Goal: Find specific page/section: Find specific page/section

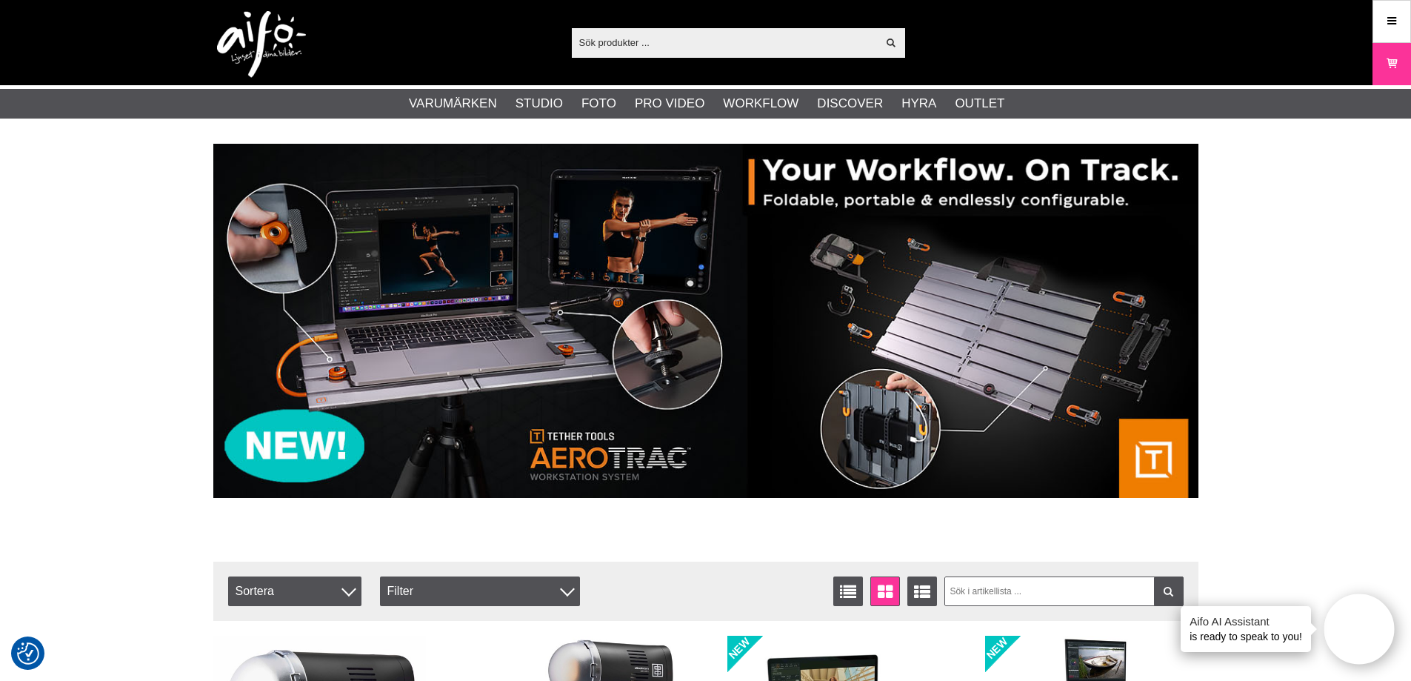
click at [741, 33] on input "text" at bounding box center [725, 42] width 306 height 22
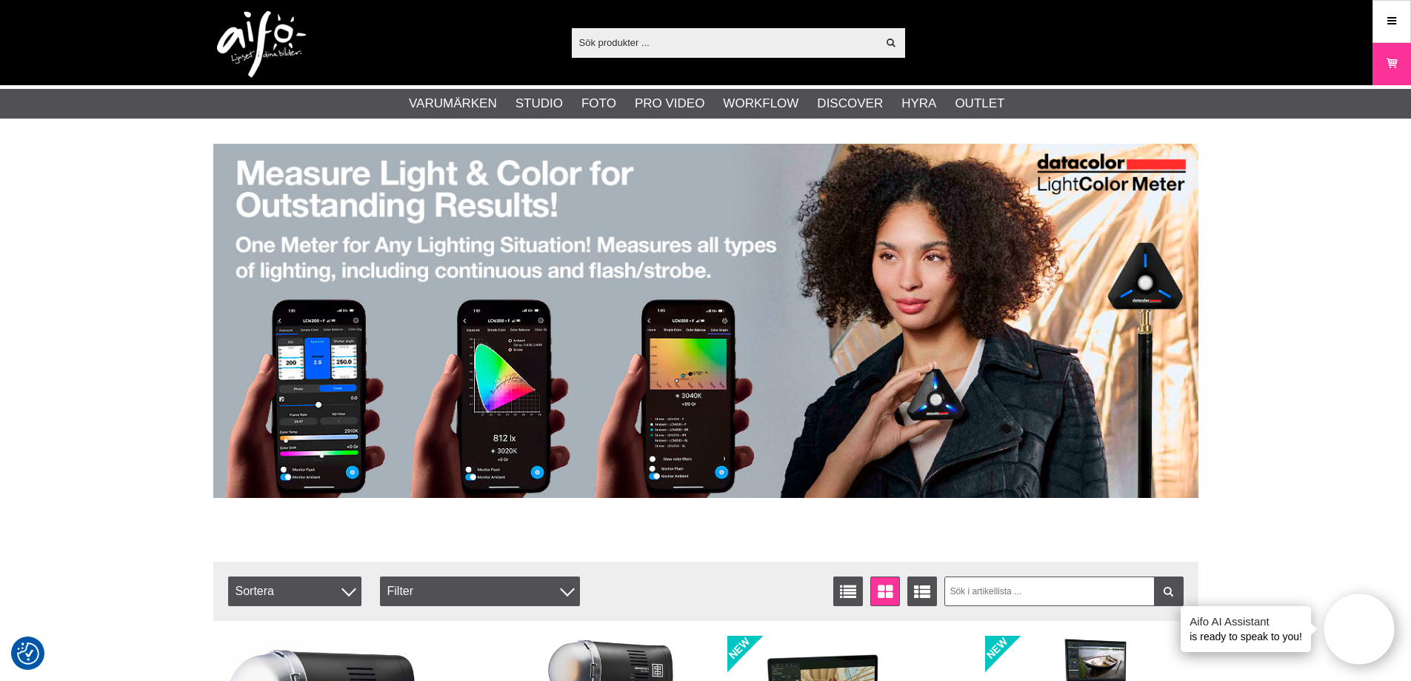
click at [596, 55] on div "Visa alla" at bounding box center [738, 43] width 333 height 30
click at [602, 47] on input "text" at bounding box center [725, 42] width 306 height 22
paste input "EL-20487"
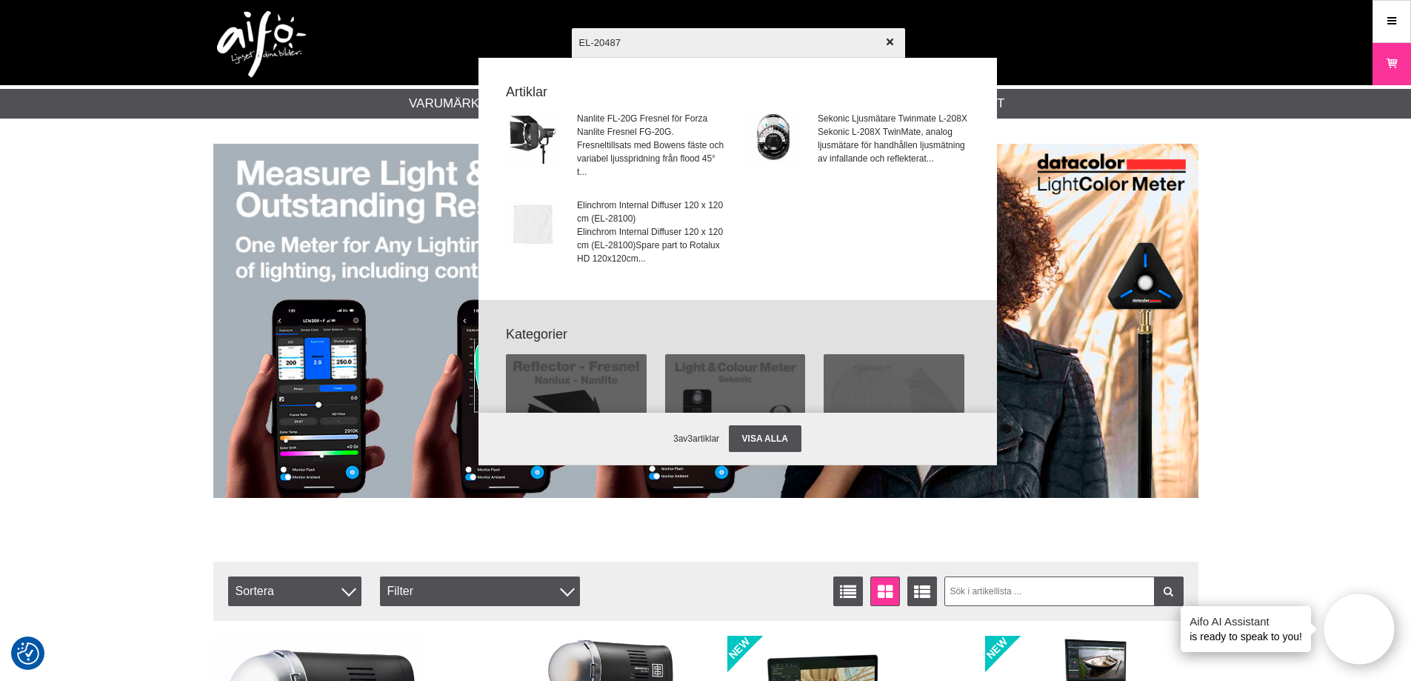
type input "EL-20487"
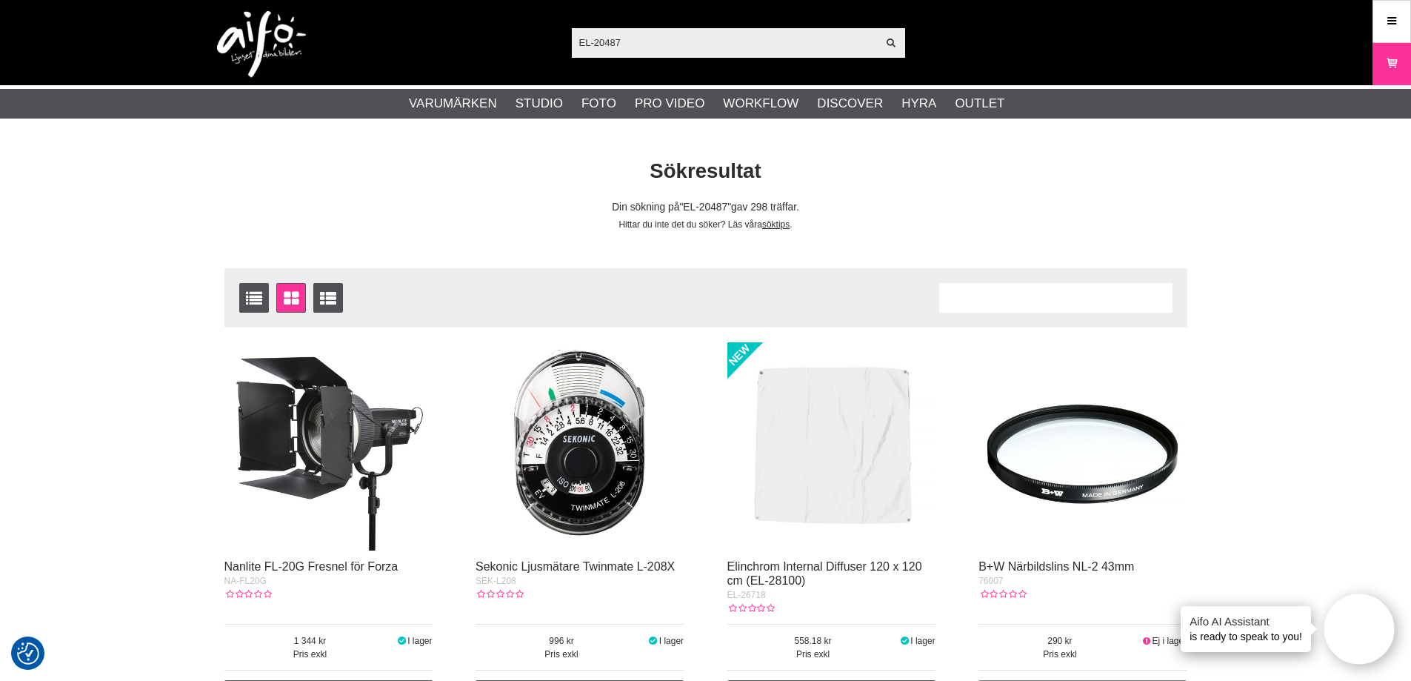
click at [690, 52] on input "EL-20487" at bounding box center [725, 42] width 306 height 22
drag, startPoint x: 639, startPoint y: 33, endPoint x: 556, endPoint y: 47, distance: 84.1
click at [559, 47] on div "EL-20487 Visa alla Artiklar Kategorier av artiklar Din sökning på gav inga träf…" at bounding box center [705, 42] width 1007 height 85
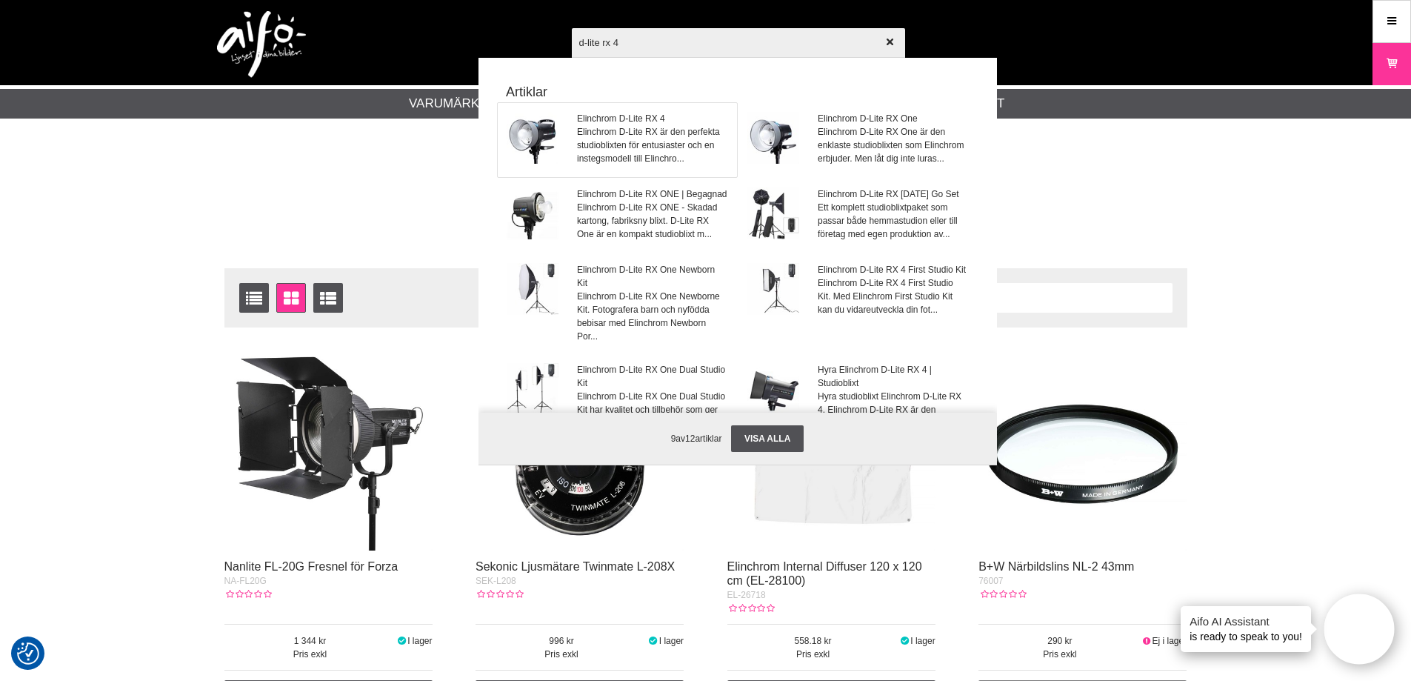
type input "d-lite rx 4"
click at [644, 116] on span "Elinchrom D-Lite RX 4" at bounding box center [652, 118] width 150 height 13
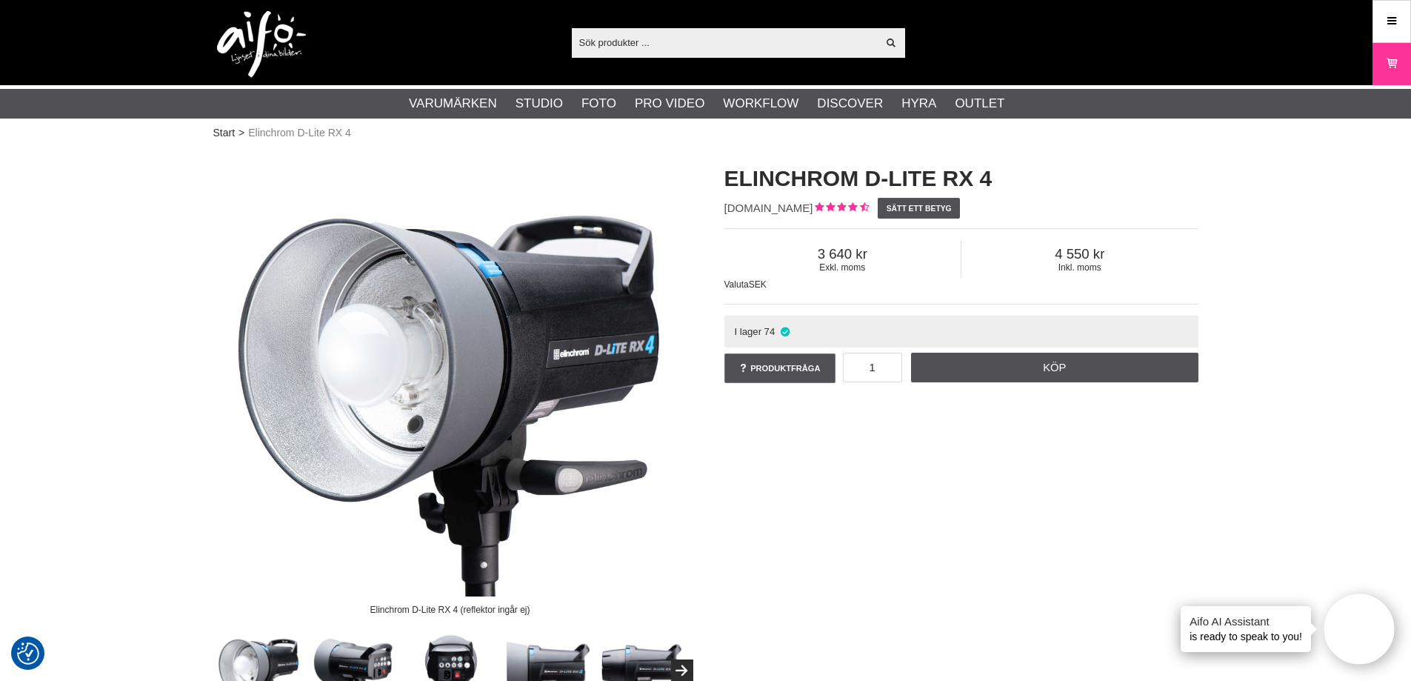
click at [656, 35] on input "text" at bounding box center [725, 42] width 306 height 22
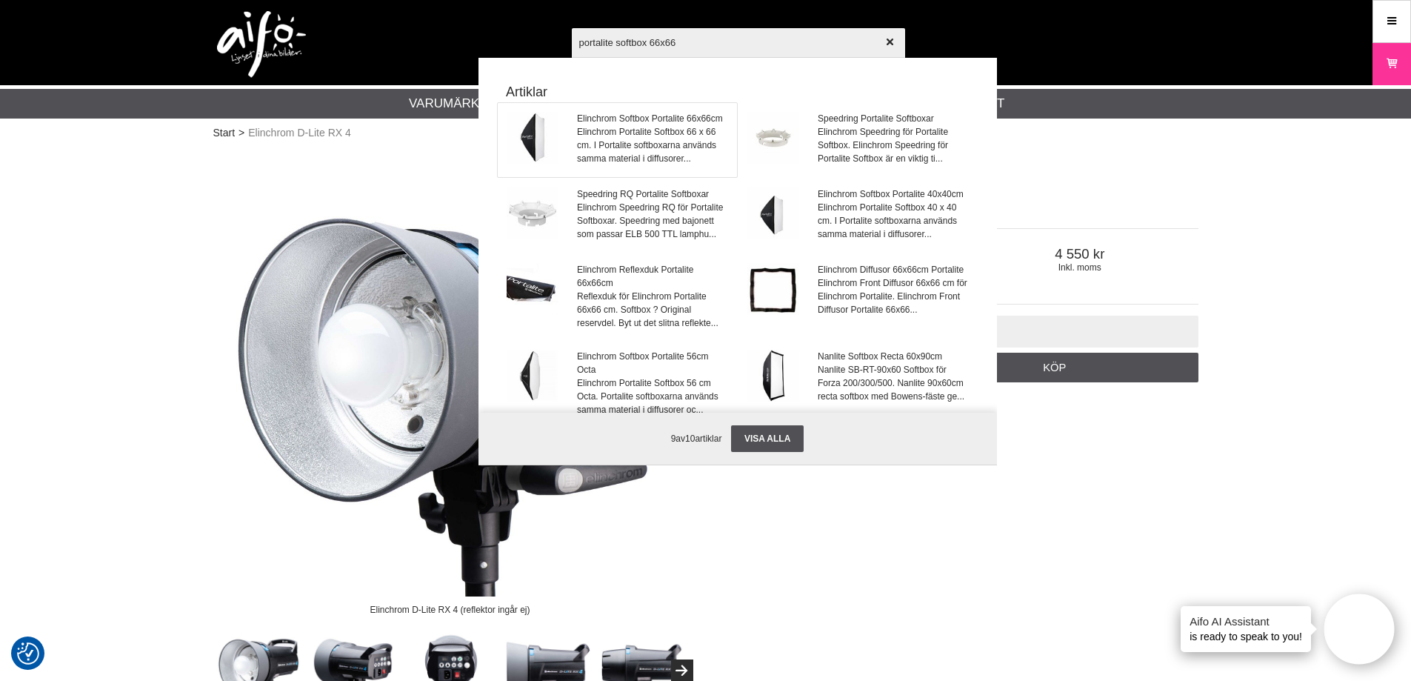
type input "portalite softbox 66x66"
click at [668, 118] on span "Elinchrom Softbox Portalite 66x66cm" at bounding box center [652, 118] width 150 height 13
